Goal: Information Seeking & Learning: Learn about a topic

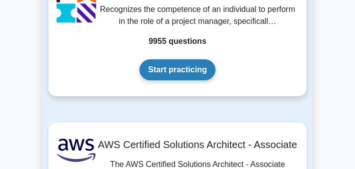
scroll to position [210, 0]
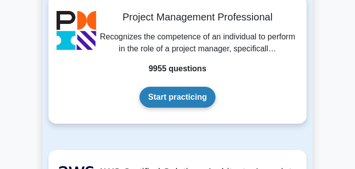
click at [187, 102] on link "Start practicing" at bounding box center [176, 97] width 75 height 21
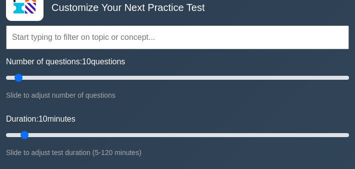
scroll to position [65, 0]
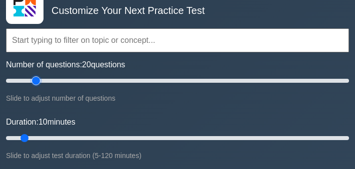
drag, startPoint x: 21, startPoint y: 83, endPoint x: 39, endPoint y: 83, distance: 18.5
type input "20"
click at [39, 83] on input "Number of questions: 20 questions" at bounding box center [177, 81] width 343 height 12
drag, startPoint x: 26, startPoint y: 137, endPoint x: 53, endPoint y: 137, distance: 27.0
type input "20"
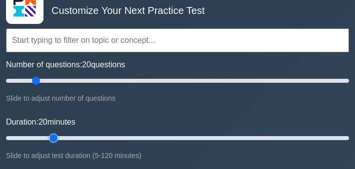
click at [53, 137] on input "Duration: 20 minutes" at bounding box center [177, 138] width 343 height 12
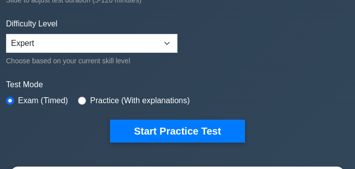
scroll to position [240, 0]
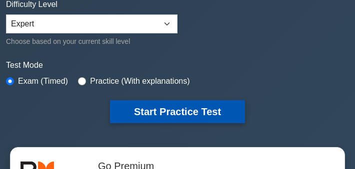
click at [130, 114] on button "Start Practice Test" at bounding box center [177, 111] width 135 height 23
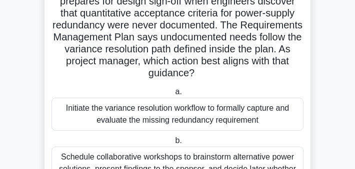
scroll to position [85, 0]
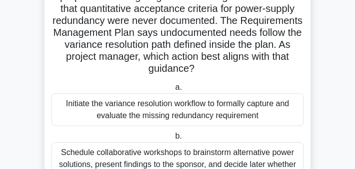
click at [143, 106] on div "Initiate the variance resolution workflow to formally capture and evaluate the …" at bounding box center [177, 109] width 252 height 33
click at [173, 91] on input "a. Initiate the variance resolution workflow to formally capture and evaluate t…" at bounding box center [173, 87] width 0 height 6
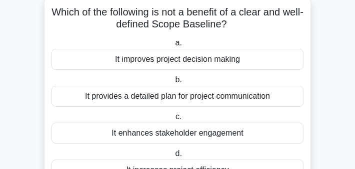
scroll to position [60, 0]
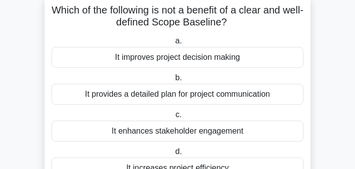
click at [149, 130] on div "It enhances stakeholder engagement" at bounding box center [177, 131] width 252 height 21
click at [173, 118] on input "c. It enhances stakeholder engagement" at bounding box center [173, 115] width 0 height 6
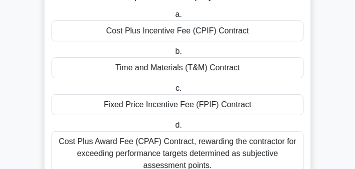
scroll to position [234, 0]
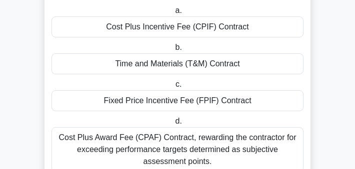
click at [172, 35] on div "Cost Plus Incentive Fee (CPIF) Contract" at bounding box center [177, 26] width 252 height 21
click at [173, 14] on input "a. Cost Plus Incentive Fee (CPIF) Contract" at bounding box center [173, 10] width 0 height 6
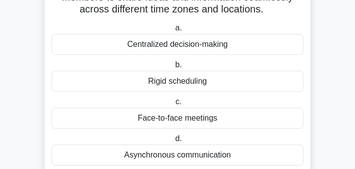
scroll to position [98, 0]
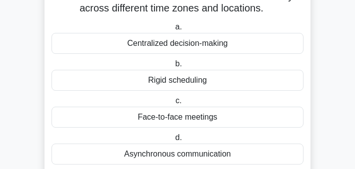
click at [168, 154] on div "Asynchronous communication" at bounding box center [177, 154] width 252 height 21
click at [173, 141] on input "d. Asynchronous communication" at bounding box center [173, 138] width 0 height 6
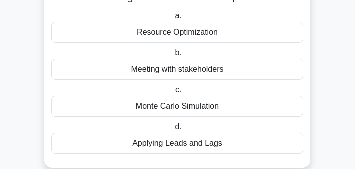
scroll to position [152, 0]
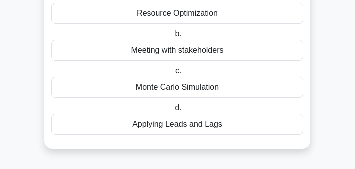
click at [173, 119] on div "Applying Leads and Lags" at bounding box center [177, 124] width 252 height 21
click at [173, 111] on input "d. Applying Leads and Lags" at bounding box center [173, 108] width 0 height 6
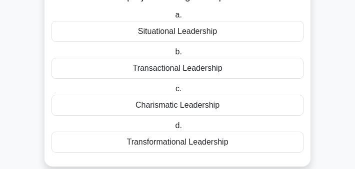
scroll to position [113, 0]
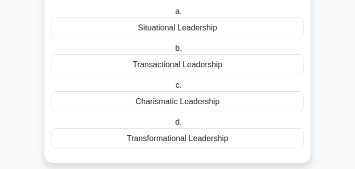
click at [169, 136] on div "Transformational Leadership" at bounding box center [177, 138] width 252 height 21
click at [173, 126] on input "d. Transformational Leadership" at bounding box center [173, 122] width 0 height 6
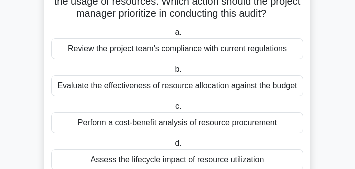
scroll to position [95, 0]
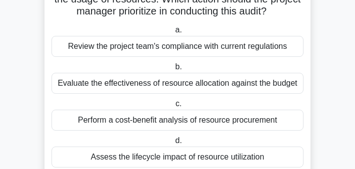
click at [160, 151] on div "Assess the lifecycle impact of resource utilization" at bounding box center [177, 157] width 252 height 21
click at [173, 144] on input "d. Assess the lifecycle impact of resource utilization" at bounding box center [173, 141] width 0 height 6
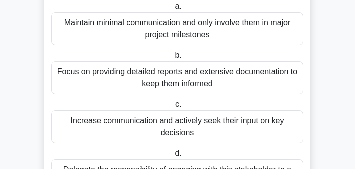
scroll to position [121, 0]
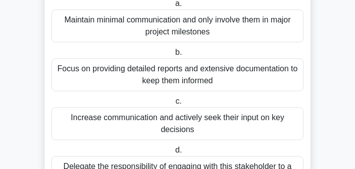
click at [182, 78] on div "Focus on providing detailed reports and extensive documentation to keep them in…" at bounding box center [177, 74] width 252 height 33
click at [173, 56] on input "b. Focus on providing detailed reports and extensive documentation to keep them…" at bounding box center [173, 52] width 0 height 6
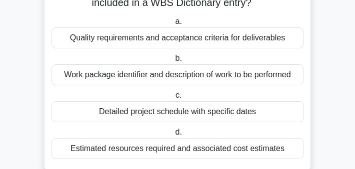
scroll to position [92, 0]
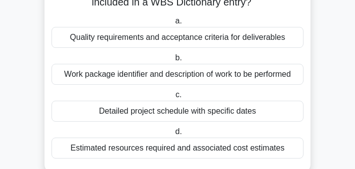
click at [165, 148] on div "Estimated resources required and associated cost estimates" at bounding box center [177, 148] width 252 height 21
click at [173, 135] on input "d. Estimated resources required and associated cost estimates" at bounding box center [173, 132] width 0 height 6
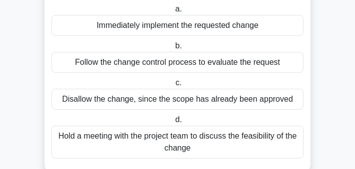
scroll to position [105, 0]
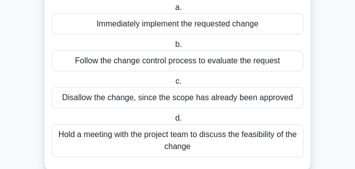
click at [170, 139] on div "Hold a meeting with the project team to discuss the feasibility of the change" at bounding box center [177, 140] width 252 height 33
click at [173, 122] on input "d. Hold a meeting with the project team to discuss the feasibility of the change" at bounding box center [173, 118] width 0 height 6
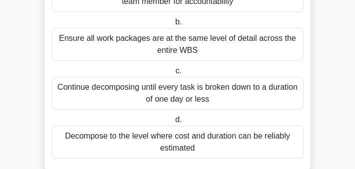
scroll to position [212, 0]
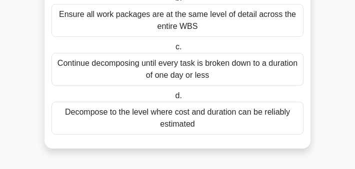
click at [182, 116] on div "Decompose to the level where cost and duration can be reliably estimated" at bounding box center [177, 118] width 252 height 33
click at [173, 99] on input "d. Decompose to the level where cost and duration can be reliably estimated" at bounding box center [173, 96] width 0 height 6
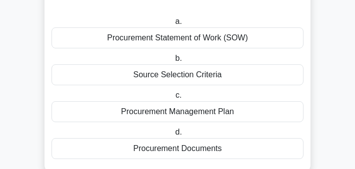
scroll to position [82, 0]
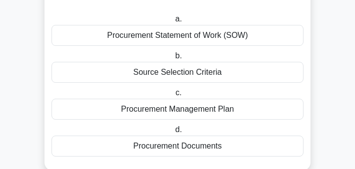
click at [184, 112] on div "Procurement Management Plan" at bounding box center [177, 109] width 252 height 21
click at [173, 96] on input "c. Procurement Management Plan" at bounding box center [173, 93] width 0 height 6
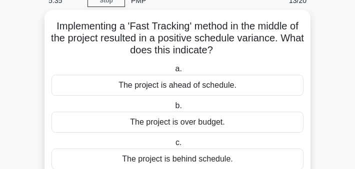
scroll to position [43, 0]
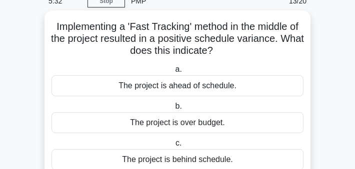
click at [190, 88] on div "The project is ahead of schedule." at bounding box center [177, 85] width 252 height 21
click at [173, 73] on input "a. The project is ahead of schedule." at bounding box center [173, 69] width 0 height 6
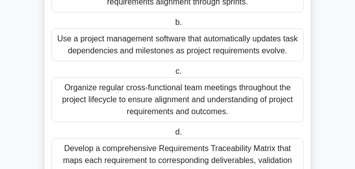
scroll to position [313, 0]
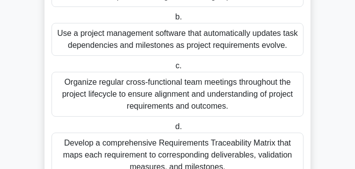
click at [183, 141] on div "Develop a comprehensive Requirements Traceability Matrix that maps each require…" at bounding box center [177, 155] width 252 height 45
click at [173, 130] on input "d. Develop a comprehensive Requirements Traceability Matrix that maps each requ…" at bounding box center [173, 127] width 0 height 6
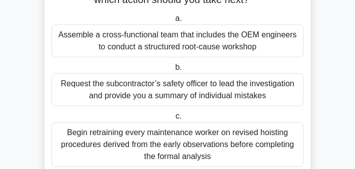
scroll to position [147, 0]
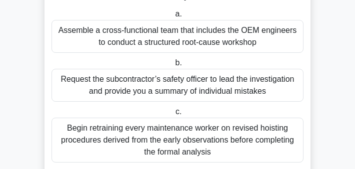
click at [203, 42] on div "Assemble a cross-functional team that includes the OEM engineers to conduct a s…" at bounding box center [177, 36] width 252 height 33
click at [173, 17] on input "a. Assemble a cross-functional team that includes the OEM engineers to conduct …" at bounding box center [173, 14] width 0 height 6
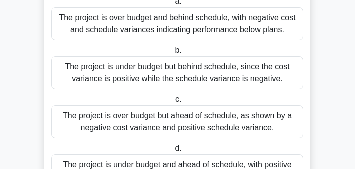
scroll to position [160, 0]
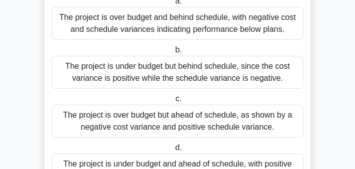
click at [218, 31] on div "The project is over budget and behind schedule, with negative cost and schedule…" at bounding box center [177, 23] width 252 height 33
click at [173, 4] on input "a. The project is over budget and behind schedule, with negative cost and sched…" at bounding box center [173, 1] width 0 height 6
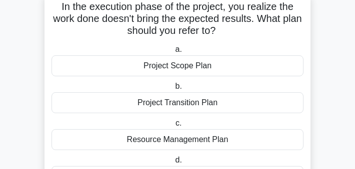
scroll to position [63, 0]
click at [218, 65] on div "Project Scope Plan" at bounding box center [177, 65] width 252 height 21
click at [173, 53] on input "a. Project Scope Plan" at bounding box center [173, 49] width 0 height 6
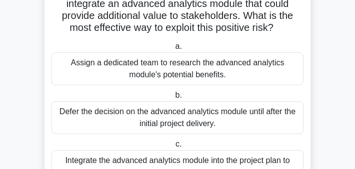
scroll to position [89, 0]
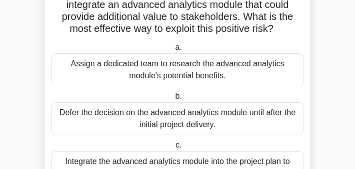
click at [210, 114] on div "Defer the decision on the advanced analytics module until after the initial pro…" at bounding box center [177, 118] width 252 height 33
click at [173, 100] on input "b. Defer the decision on the advanced analytics module until after the initial …" at bounding box center [173, 96] width 0 height 6
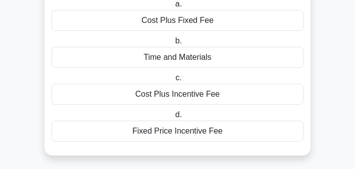
click at [212, 103] on div "Cost Plus Incentive Fee" at bounding box center [177, 94] width 252 height 21
click at [173, 81] on input "c. Cost Plus Incentive Fee" at bounding box center [173, 78] width 0 height 6
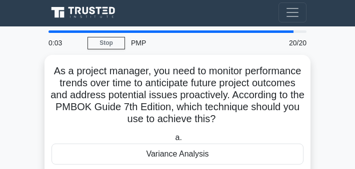
scroll to position [0, 0]
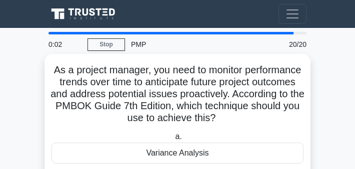
click at [214, 153] on div "Variance Analysis" at bounding box center [177, 153] width 252 height 21
click at [173, 140] on input "a. Variance Analysis" at bounding box center [173, 137] width 0 height 6
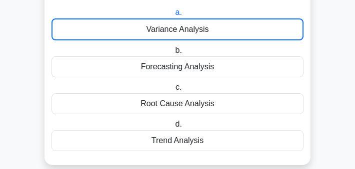
scroll to position [141, 0]
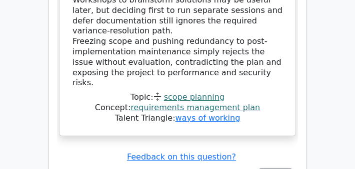
scroll to position [2007, 0]
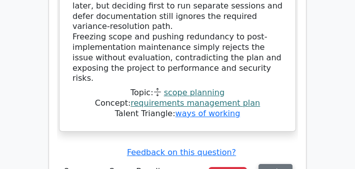
click at [267, 164] on button "Review" at bounding box center [275, 171] width 34 height 15
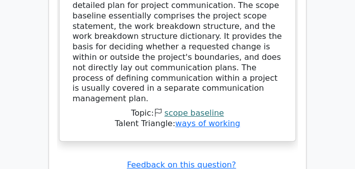
scroll to position [2436, 0]
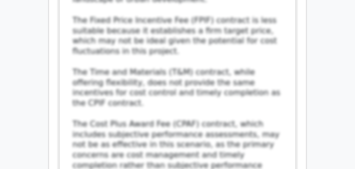
scroll to position [3270, 0]
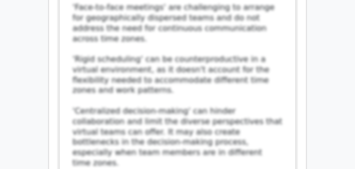
scroll to position [3944, 0]
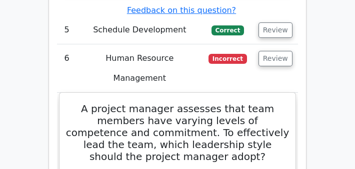
scroll to position [4154, 0]
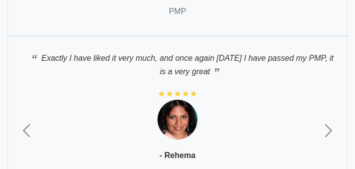
scroll to position [6804, 0]
